Goal: Information Seeking & Learning: Understand process/instructions

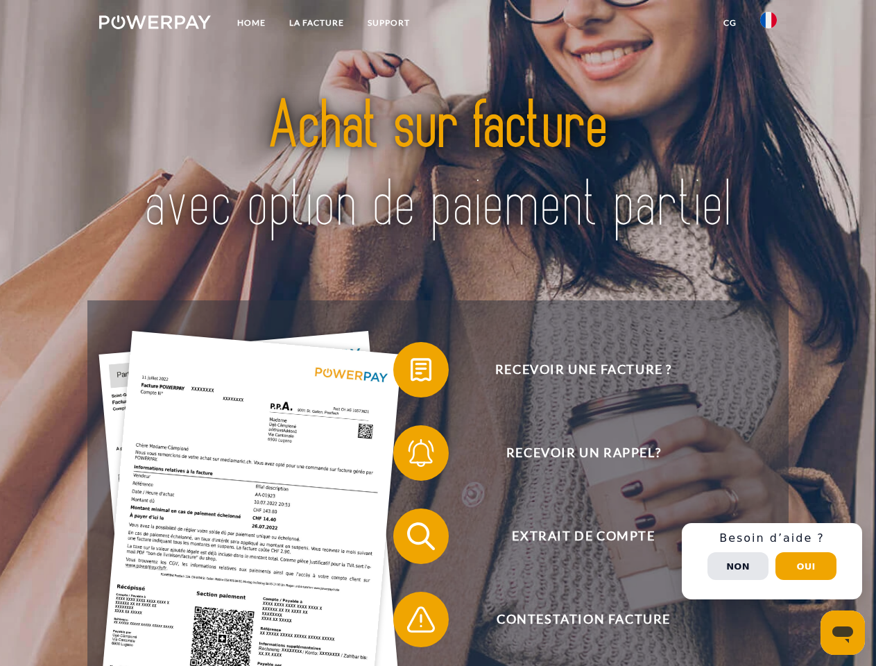
click at [155, 24] on img at bounding box center [155, 22] width 112 height 14
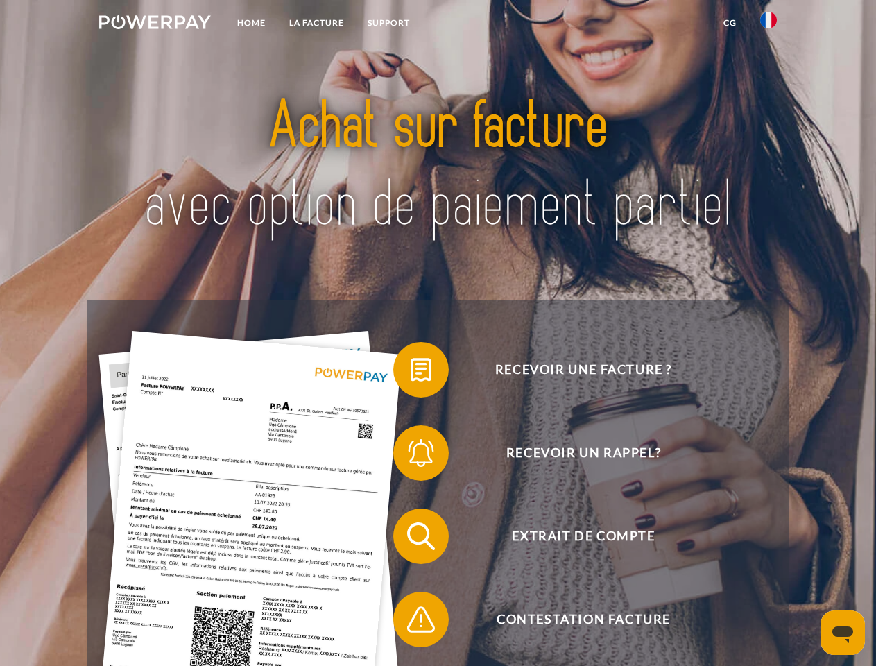
click at [769, 24] on img at bounding box center [769, 20] width 17 height 17
click at [730, 23] on link "CG" at bounding box center [730, 22] width 37 height 25
click at [411, 373] on span at bounding box center [400, 369] width 69 height 69
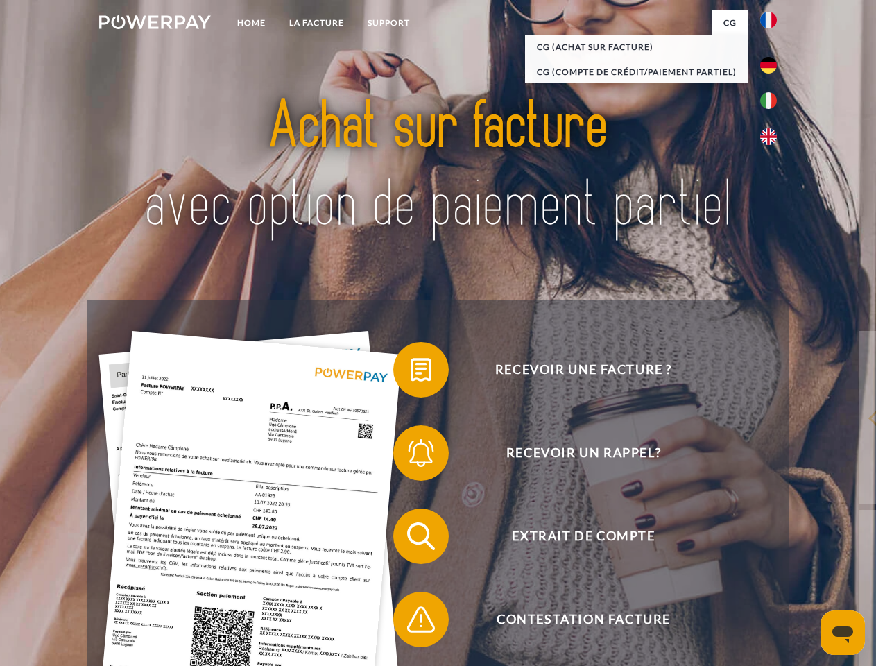
click at [411, 456] on div "Recevoir une facture ? Recevoir un rappel? Extrait de compte retour" at bounding box center [437, 577] width 701 height 555
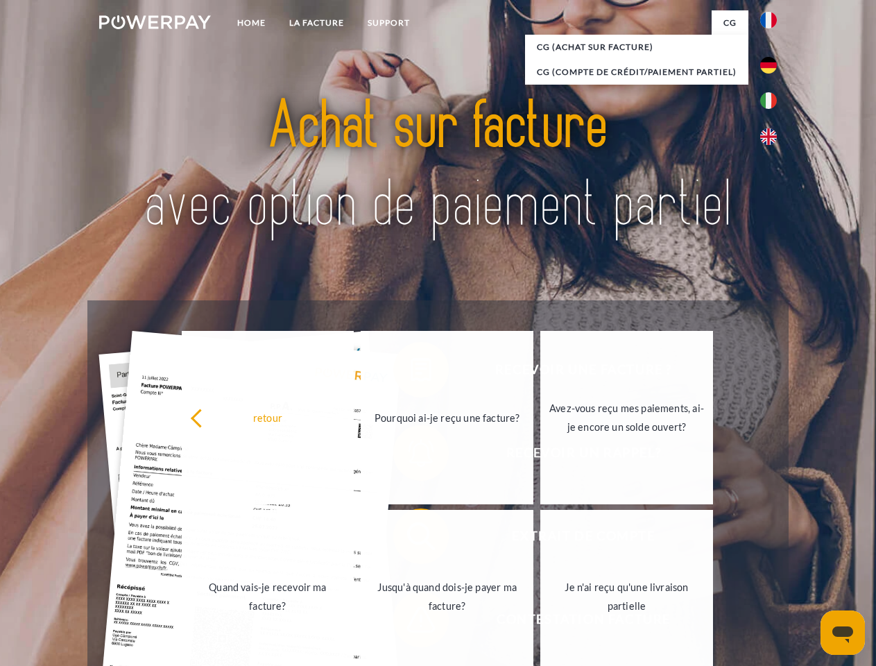
click at [411, 539] on link "Jusqu'à quand dois-je payer ma facture?" at bounding box center [447, 596] width 173 height 173
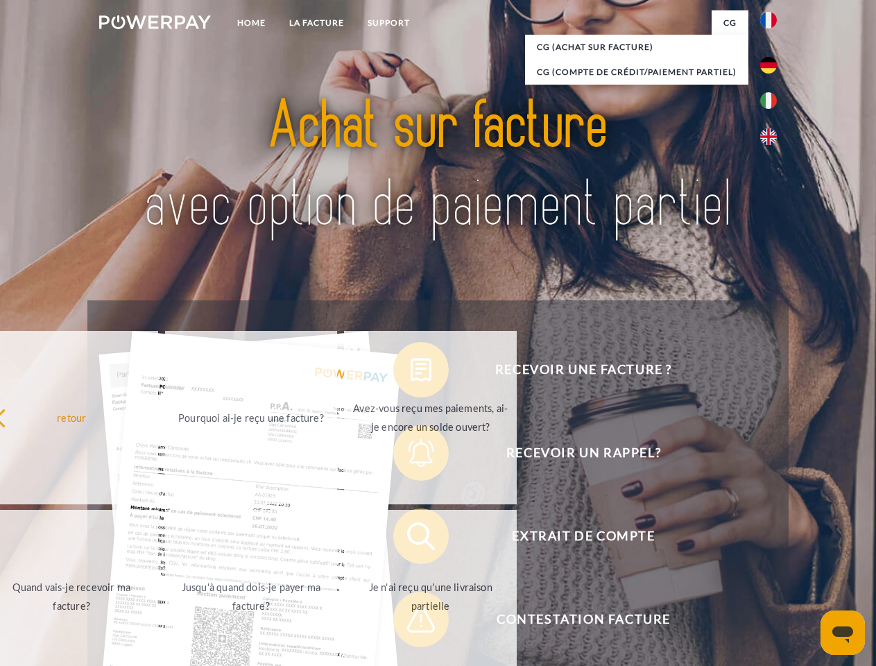
click at [411, 622] on span at bounding box center [400, 619] width 69 height 69
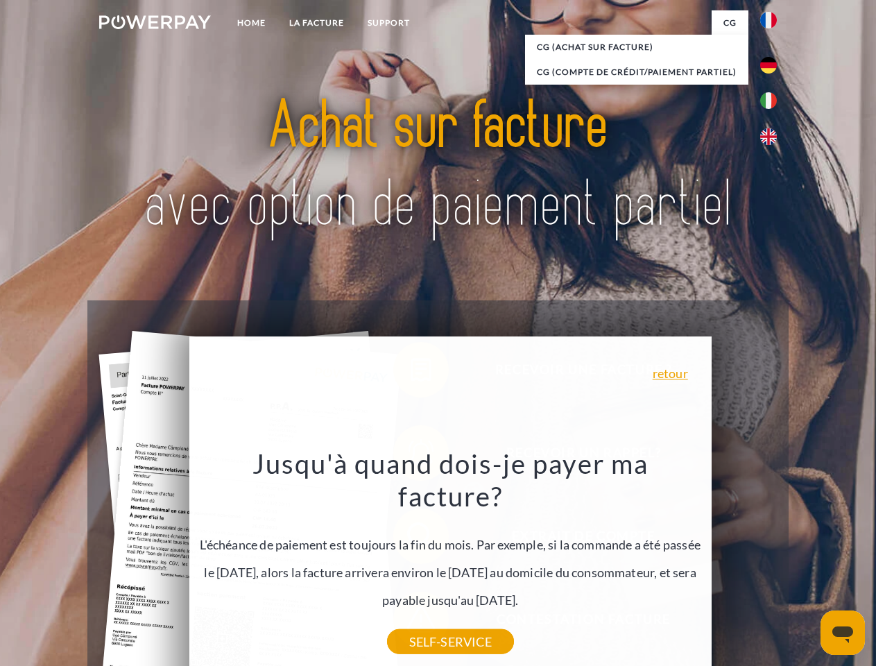
click at [772, 561] on div "Recevoir une facture ? Recevoir un rappel? Extrait de compte retour" at bounding box center [437, 577] width 701 height 555
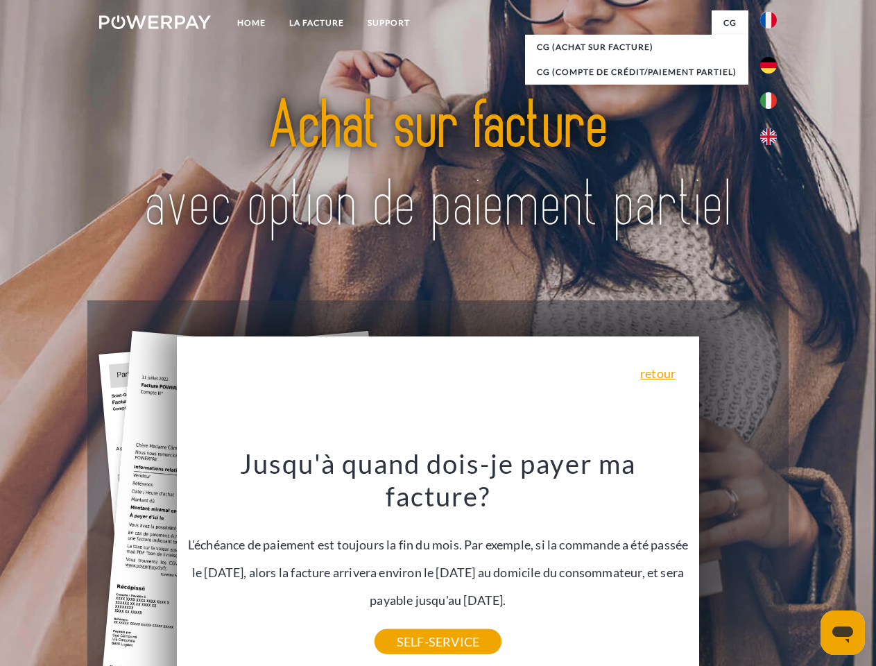
click at [738, 564] on span "Extrait de compte" at bounding box center [584, 537] width 340 height 56
click at [806, 566] on header "Home LA FACTURE Support" at bounding box center [438, 479] width 876 height 958
